Goal: Find specific page/section: Find specific page/section

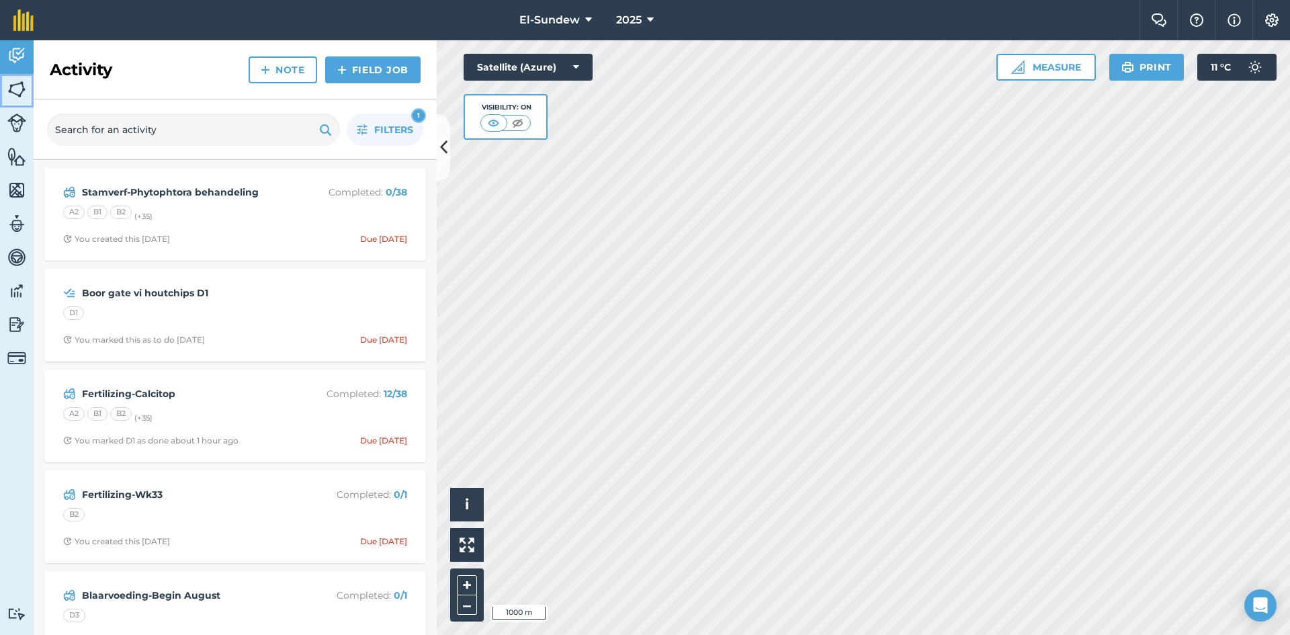
click at [18, 91] on img at bounding box center [16, 89] width 19 height 20
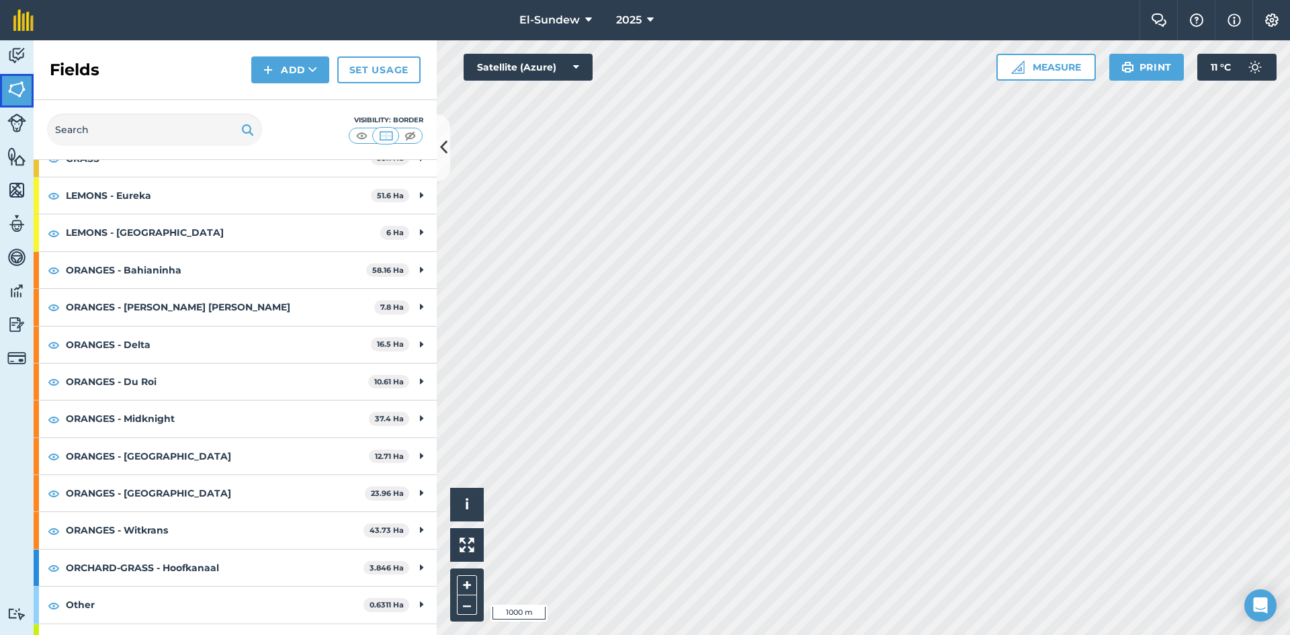
scroll to position [183, 0]
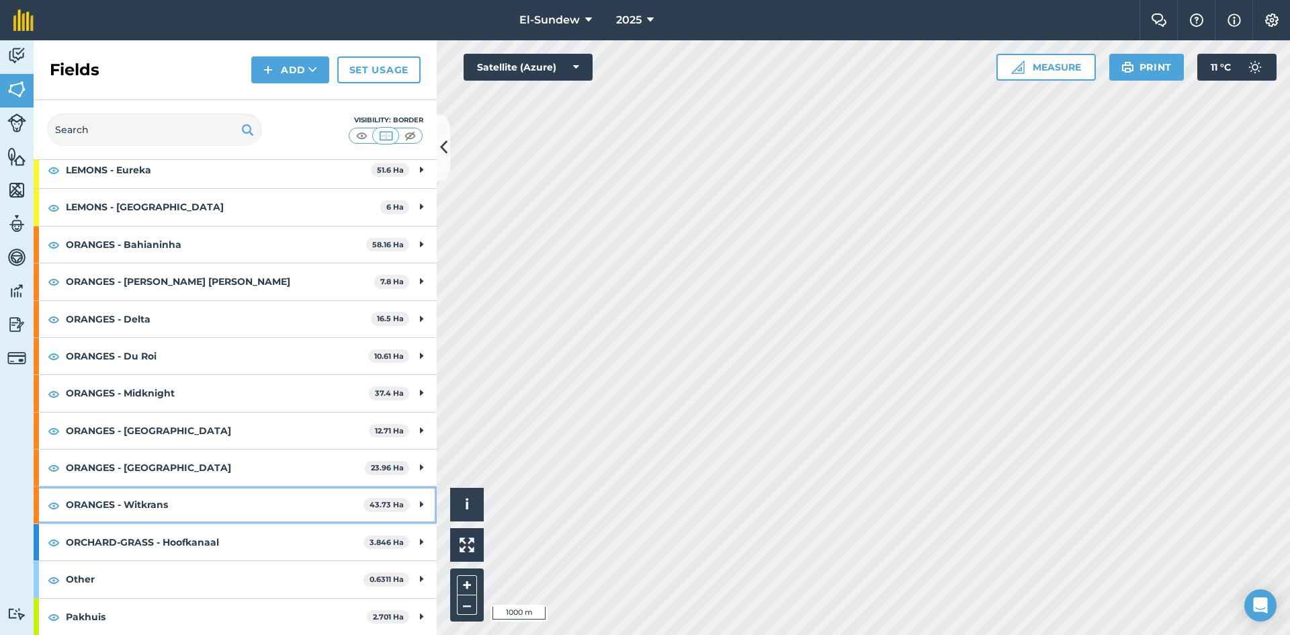
click at [154, 512] on strong "ORANGES - Witkrans" at bounding box center [215, 504] width 298 height 36
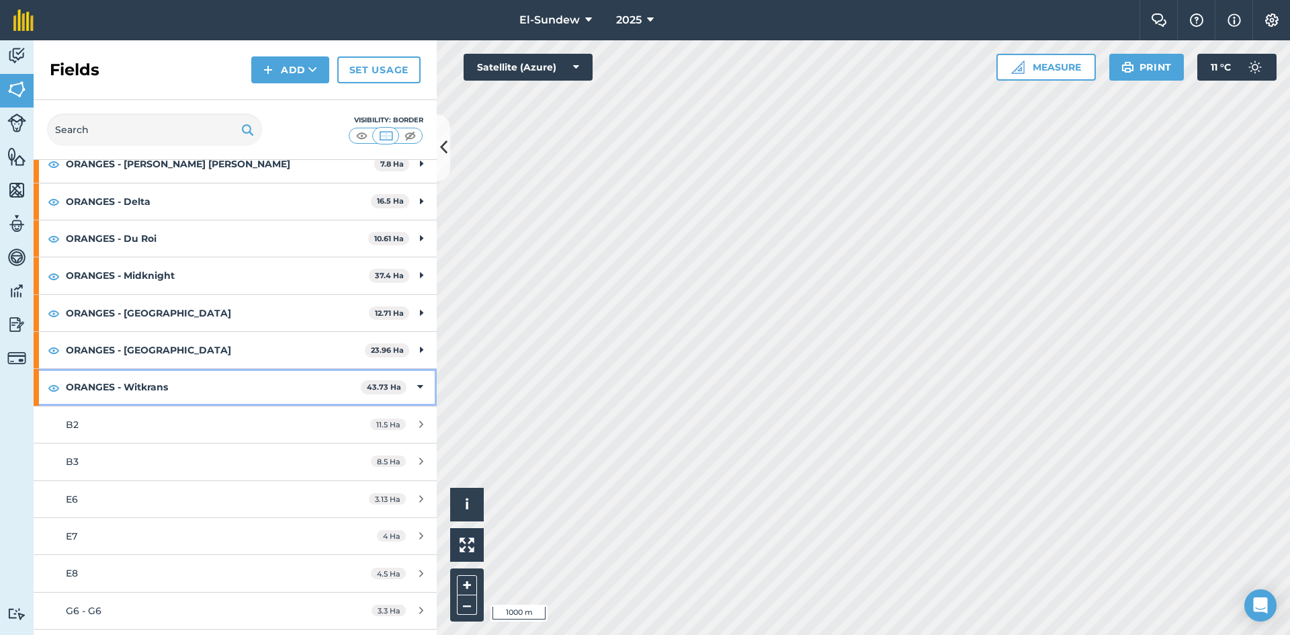
scroll to position [406, 0]
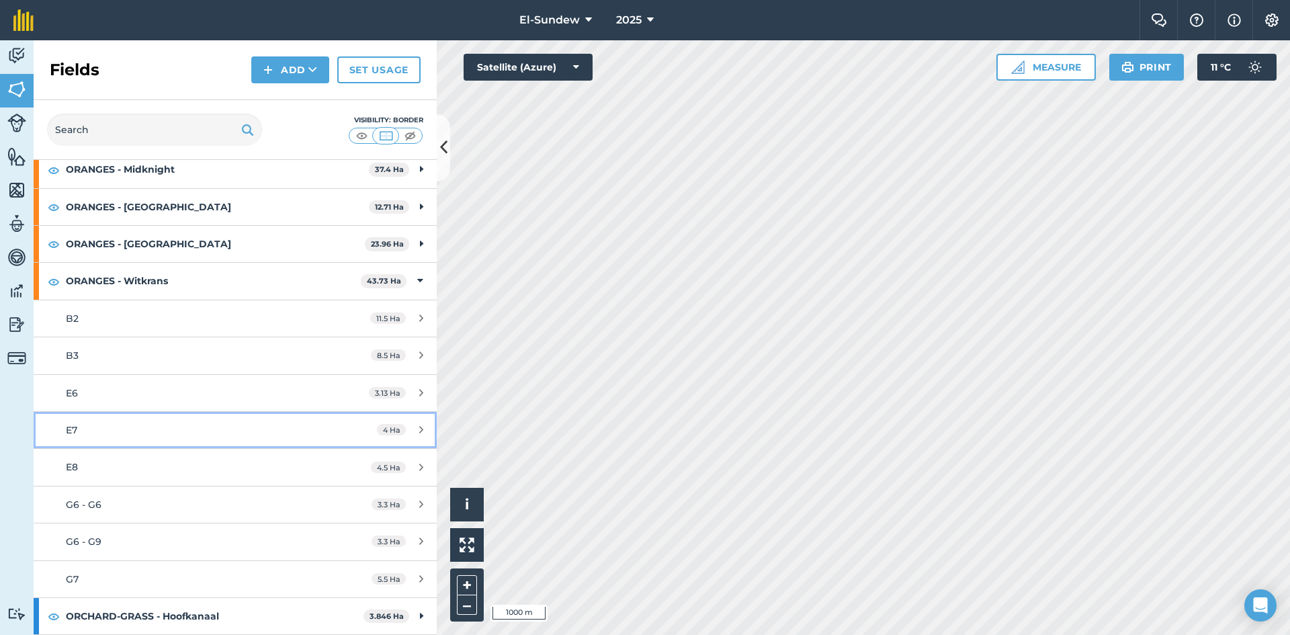
click at [153, 435] on div "E7" at bounding box center [192, 430] width 253 height 15
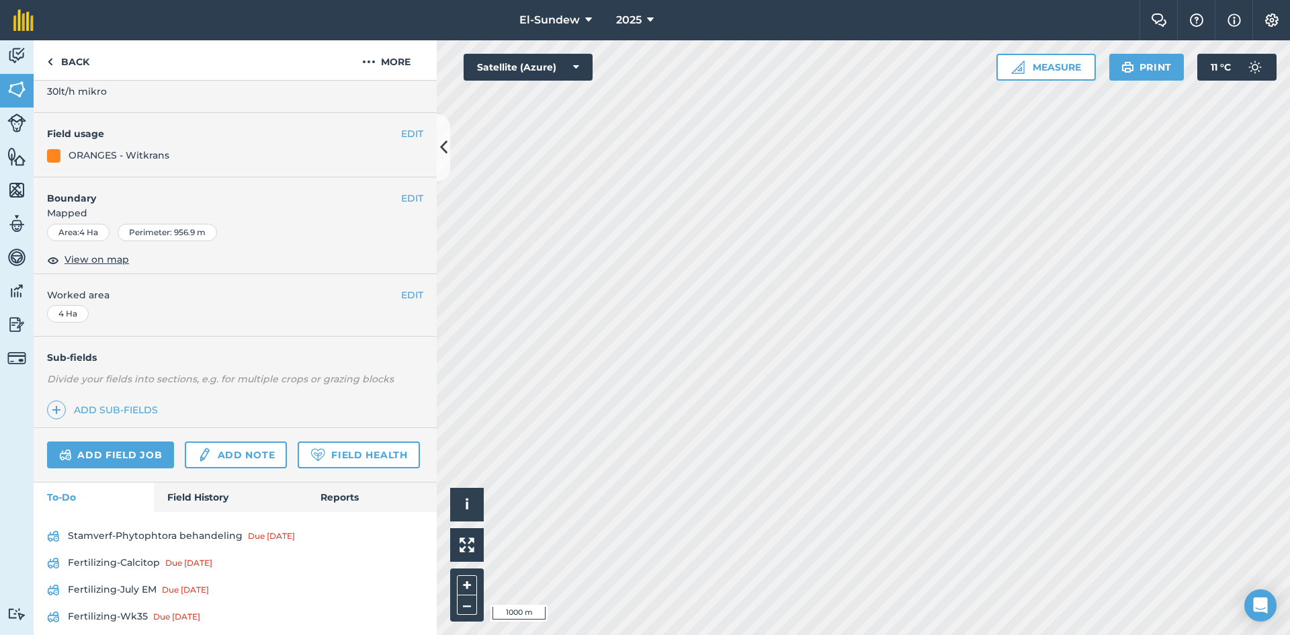
scroll to position [200, 0]
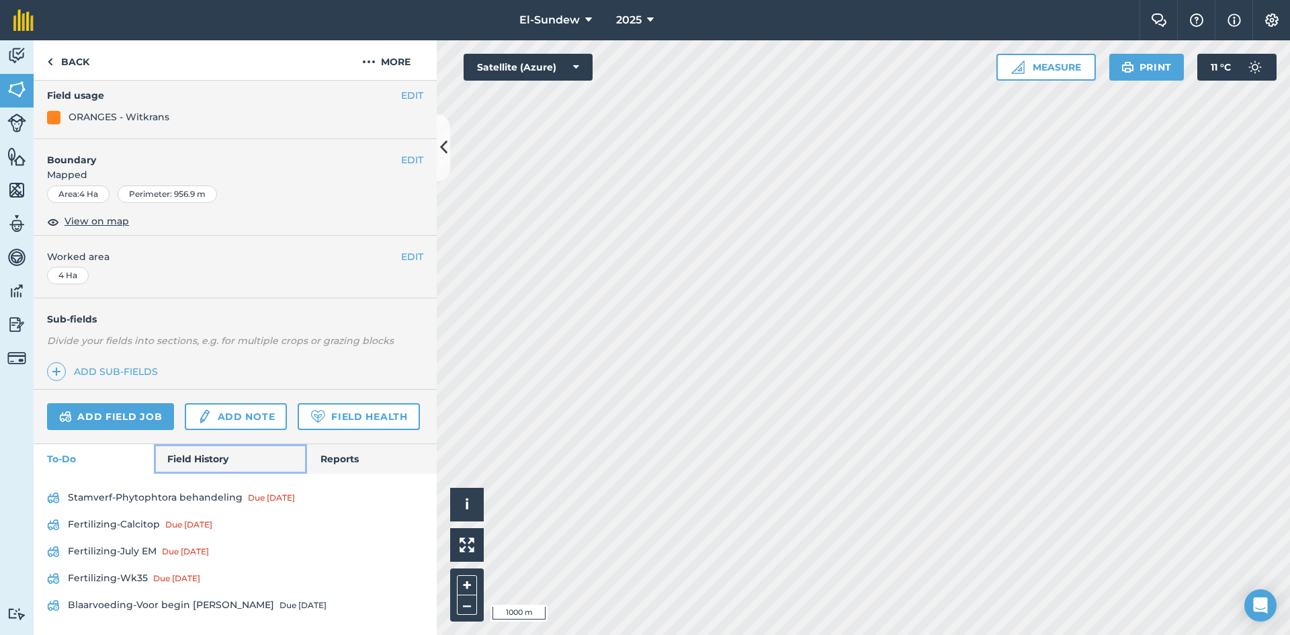
click at [200, 452] on link "Field History" at bounding box center [230, 459] width 153 height 30
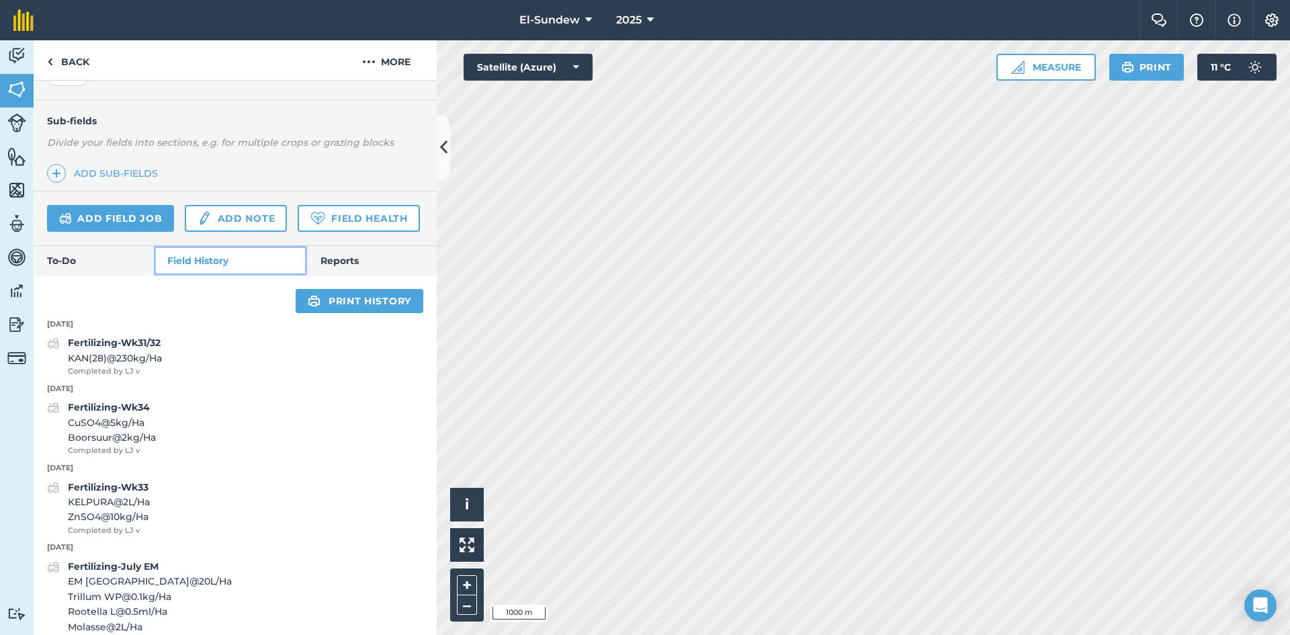
scroll to position [423, 0]
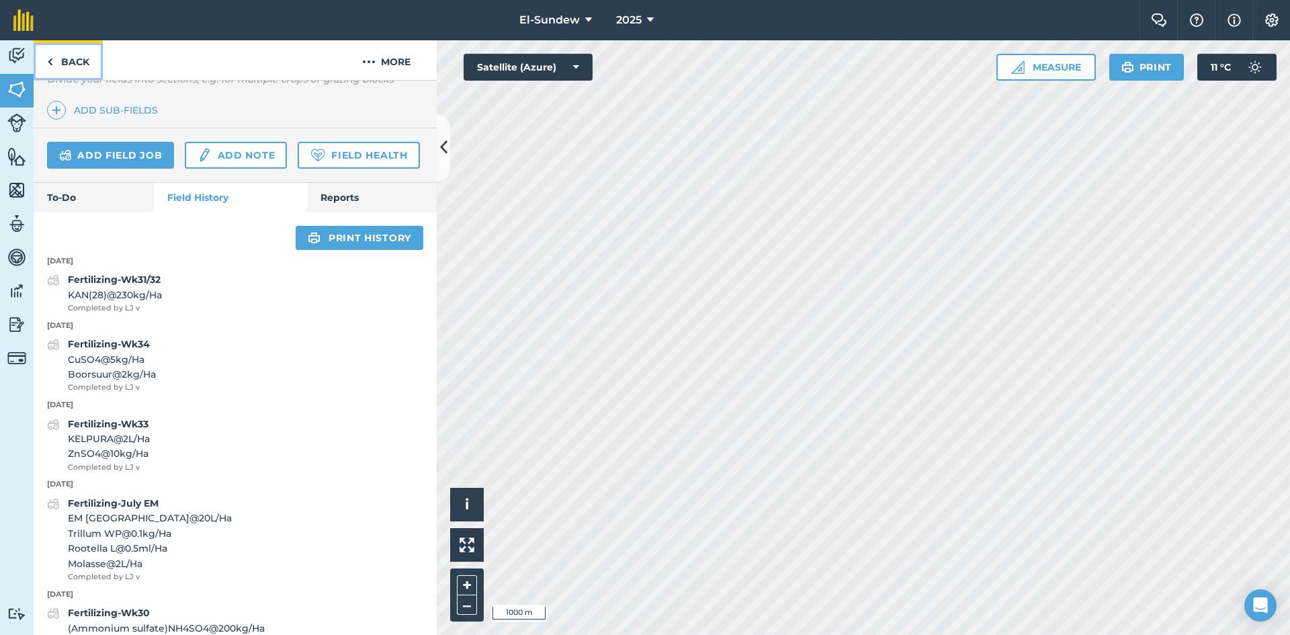
click at [79, 69] on link "Back" at bounding box center [68, 60] width 69 height 40
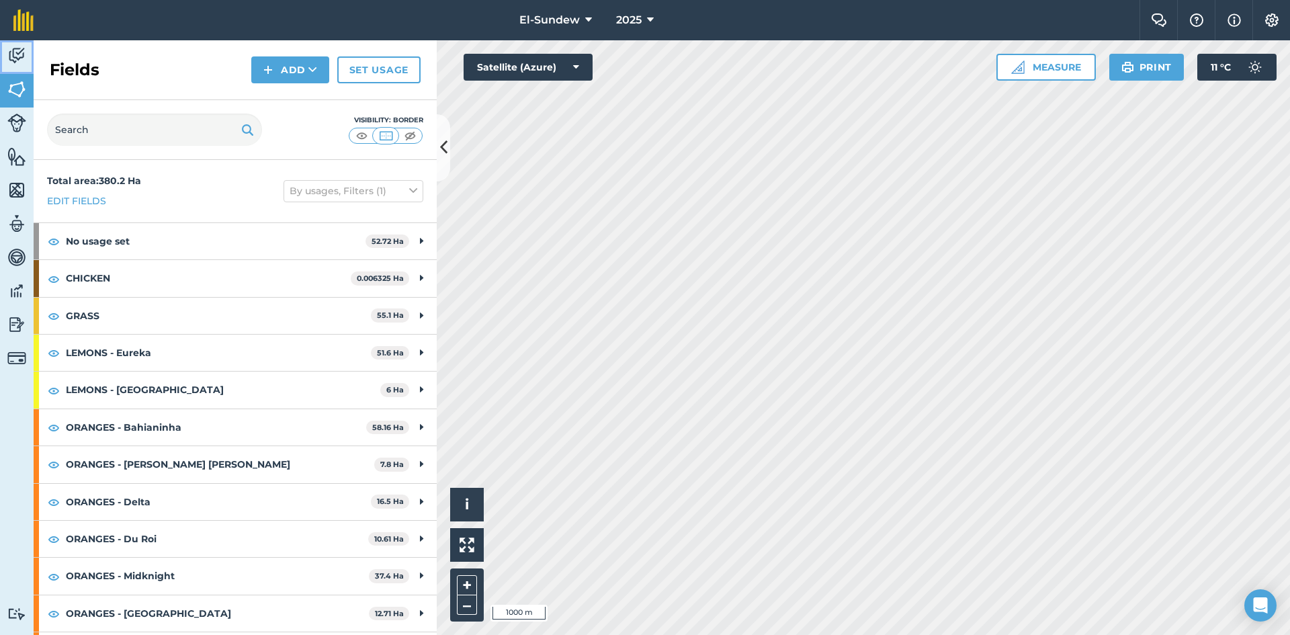
click at [21, 59] on img at bounding box center [16, 56] width 19 height 20
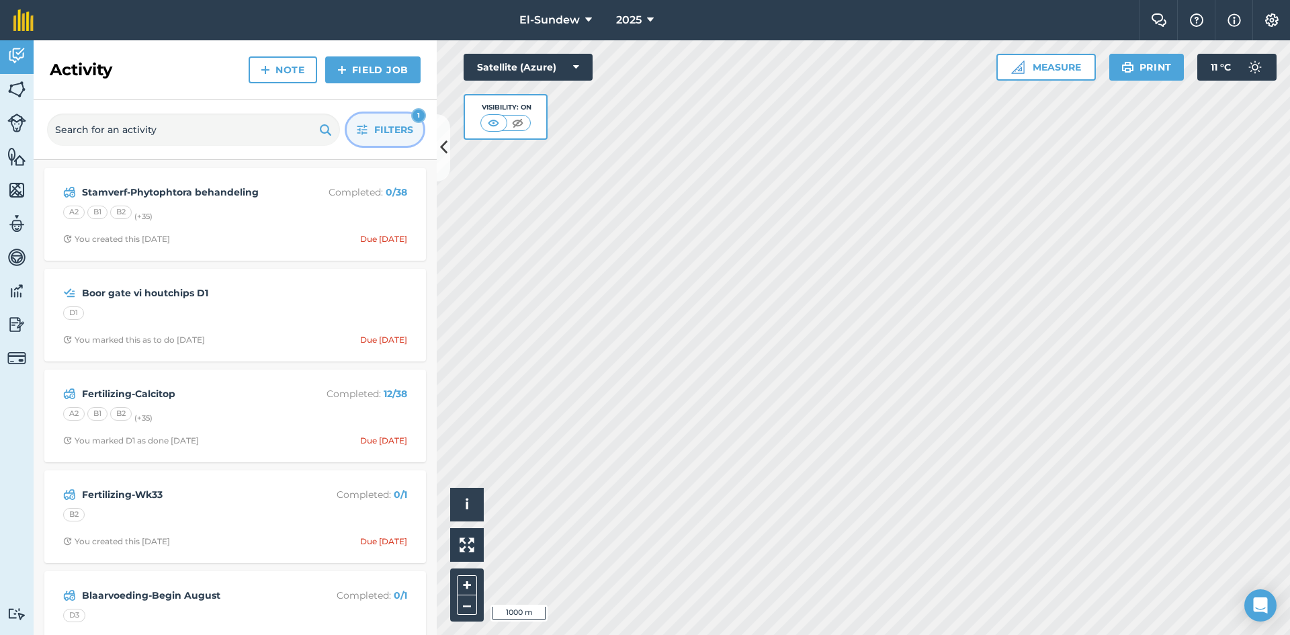
click at [353, 133] on button "Filters 1" at bounding box center [385, 130] width 77 height 32
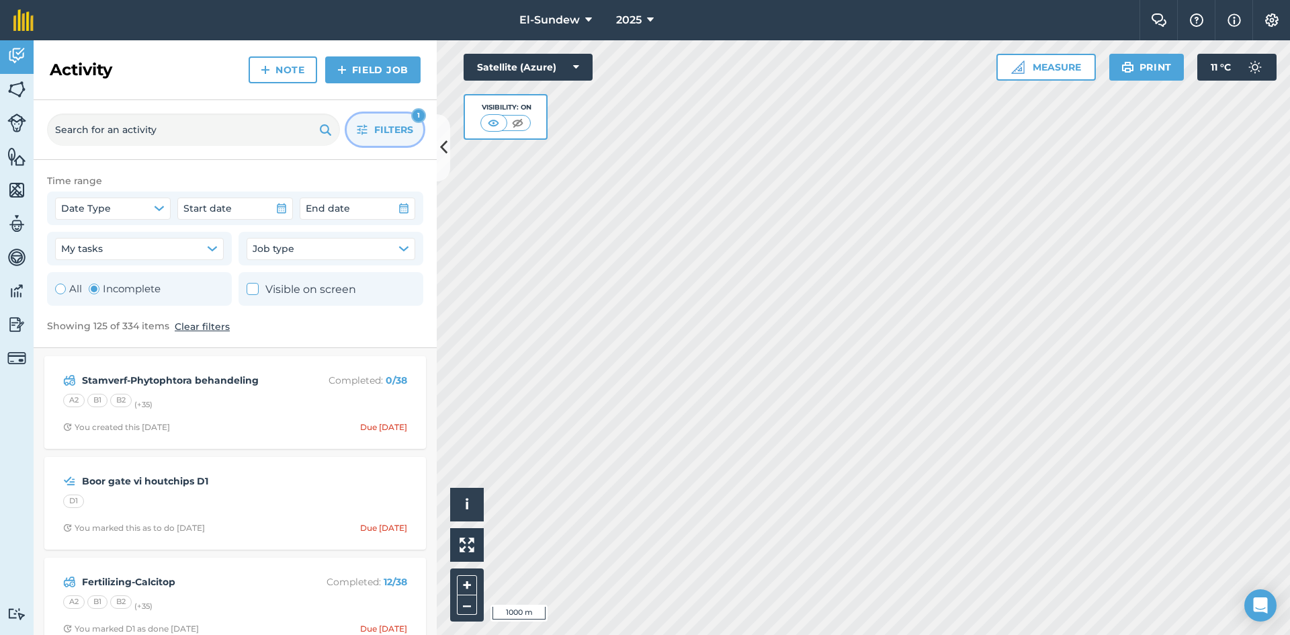
click at [97, 289] on div "Toggle Activity" at bounding box center [94, 289] width 11 height 11
click at [361, 128] on icon "button" at bounding box center [362, 129] width 11 height 11
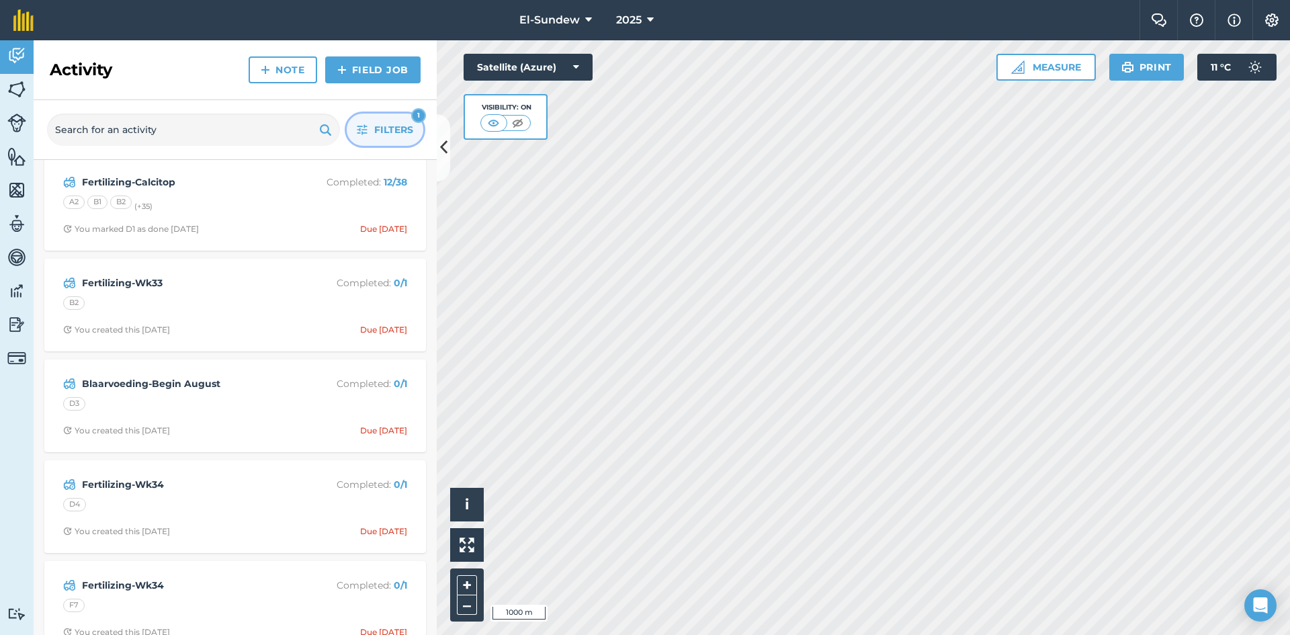
scroll to position [224, 0]
